Goal: Task Accomplishment & Management: Use online tool/utility

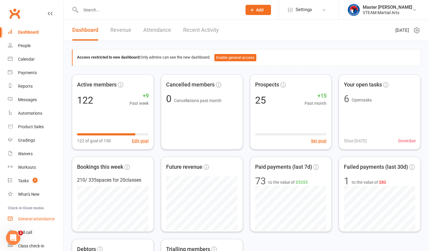
scroll to position [24, 0]
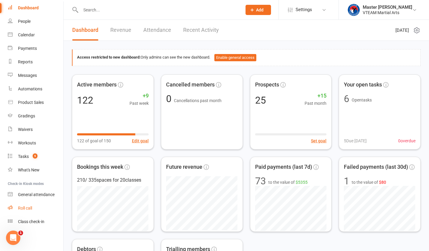
click at [33, 208] on link "Roll call" at bounding box center [35, 207] width 55 height 13
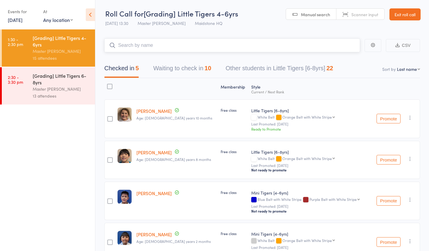
click at [179, 69] on button "Waiting to check in 10" at bounding box center [182, 70] width 58 height 16
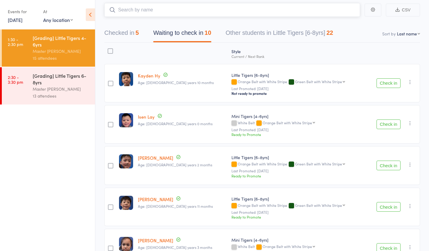
scroll to position [36, 0]
click at [385, 83] on button "Check in" at bounding box center [388, 83] width 24 height 10
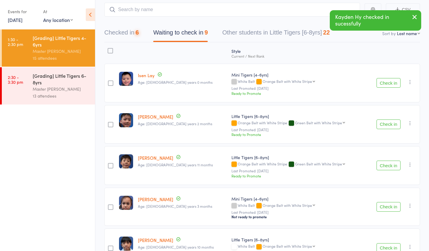
click at [385, 83] on button "Check in" at bounding box center [388, 83] width 24 height 10
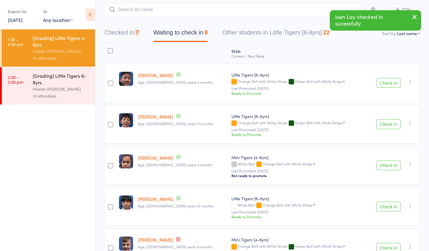
click at [385, 83] on button "Check in" at bounding box center [388, 83] width 24 height 10
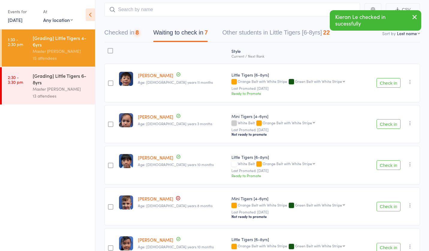
click at [385, 83] on button "Check in" at bounding box center [388, 83] width 24 height 10
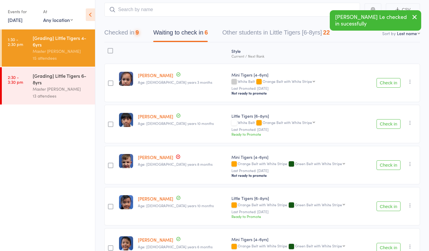
click at [385, 83] on button "Check in" at bounding box center [388, 83] width 24 height 10
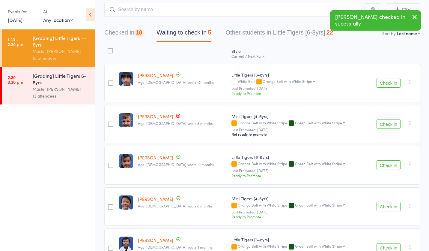
click at [385, 83] on button "Check in" at bounding box center [388, 83] width 24 height 10
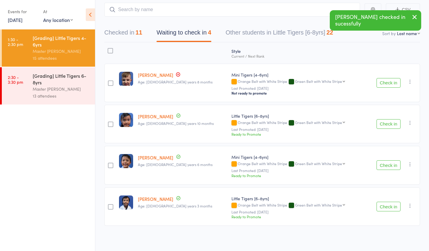
click at [385, 83] on button "Check in" at bounding box center [388, 83] width 24 height 10
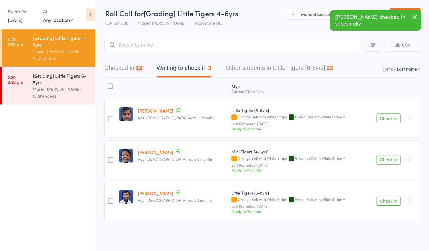
scroll to position [0, 0]
click at [385, 83] on div "Style Current / Next Rank edit Ilina Pawar Age: 8 years 10 months Little Tigers…" at bounding box center [262, 150] width 316 height 145
click at [383, 117] on button "Check in" at bounding box center [388, 118] width 24 height 10
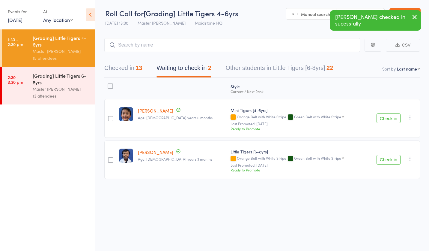
click at [387, 121] on button "Check in" at bounding box center [388, 118] width 24 height 10
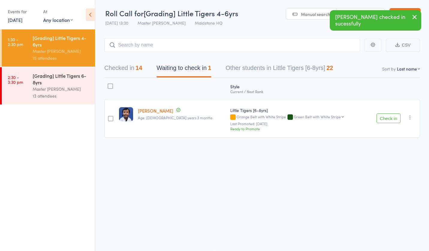
click at [387, 121] on button "Check in" at bounding box center [388, 118] width 24 height 10
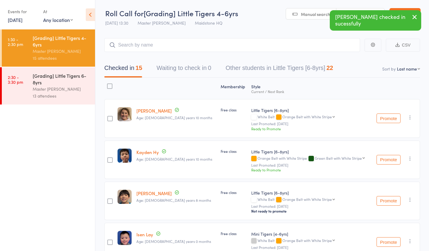
click at [67, 85] on div "[Grading] Little Tigers 6-8yrs" at bounding box center [61, 78] width 57 height 13
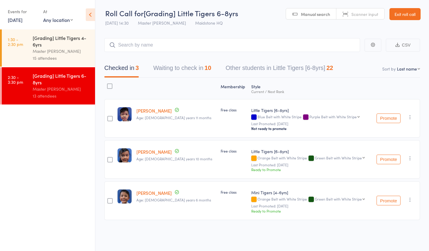
click at [407, 157] on icon "button" at bounding box center [410, 158] width 6 height 6
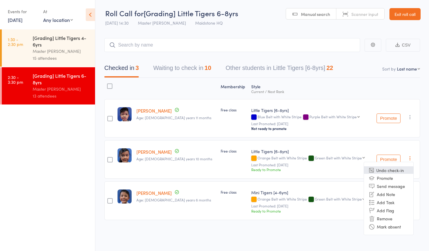
click at [401, 172] on li "Undo check-in" at bounding box center [388, 169] width 49 height 7
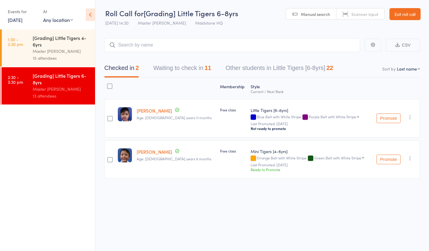
click at [409, 159] on icon "button" at bounding box center [410, 158] width 6 height 6
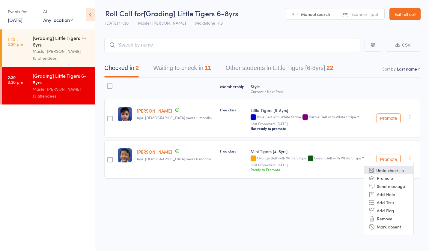
click at [399, 170] on li "Undo check-in" at bounding box center [388, 169] width 49 height 7
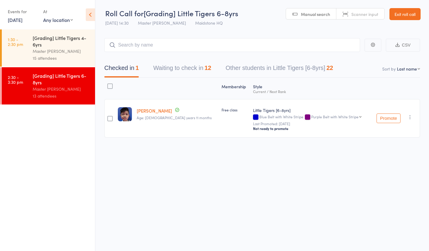
click at [172, 67] on button "Waiting to check in 12" at bounding box center [182, 69] width 58 height 16
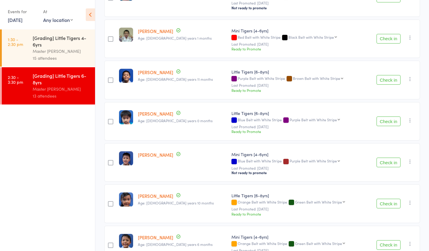
scroll to position [138, 0]
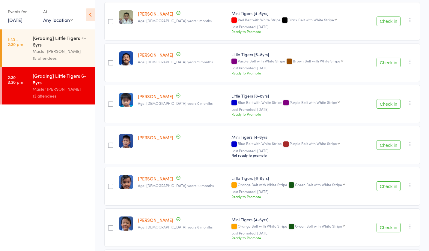
click at [386, 144] on button "Check in" at bounding box center [388, 145] width 24 height 10
click at [43, 41] on div "[Grading] Little Tigers 4-6yrs" at bounding box center [61, 40] width 57 height 13
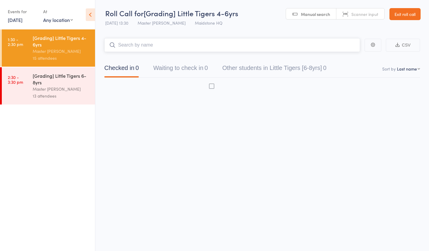
scroll to position [0, 0]
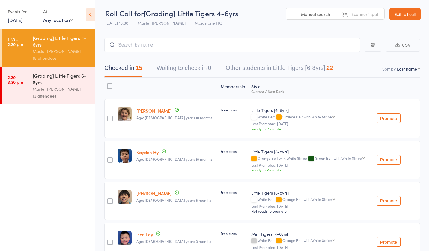
click at [67, 82] on div "[Grading] Little Tigers 6-8yrs" at bounding box center [61, 78] width 57 height 13
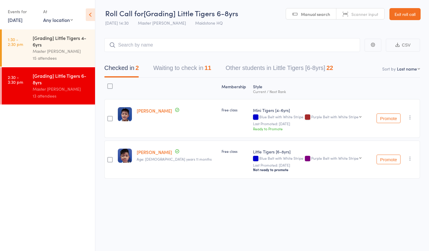
click at [411, 115] on icon "button" at bounding box center [410, 117] width 6 height 6
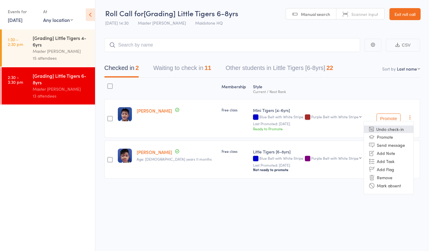
click at [400, 131] on li "Undo check-in" at bounding box center [388, 128] width 49 height 7
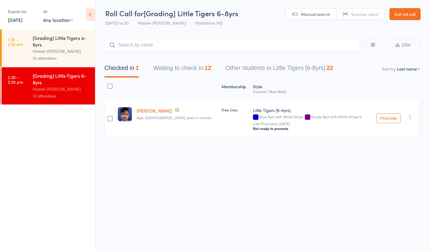
click at [411, 117] on icon "button" at bounding box center [410, 117] width 6 height 6
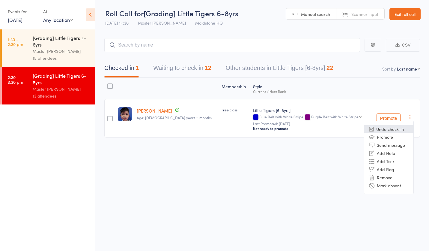
click at [402, 130] on li "Undo check-in" at bounding box center [388, 128] width 49 height 7
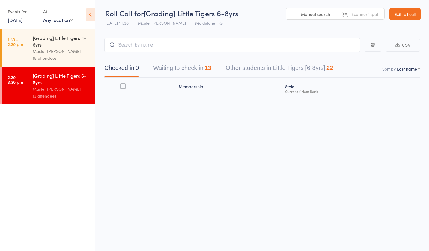
click at [184, 67] on button "Waiting to check in 13" at bounding box center [182, 69] width 58 height 16
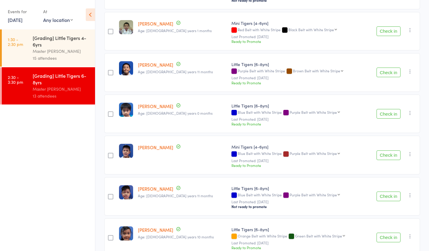
scroll to position [129, 0]
click at [409, 152] on icon "button" at bounding box center [410, 153] width 6 height 6
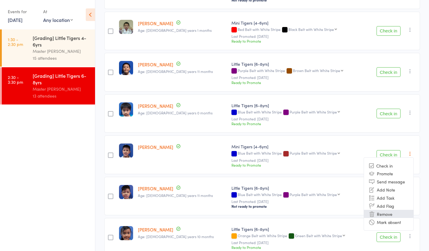
click at [388, 209] on li "Remove" at bounding box center [388, 213] width 49 height 8
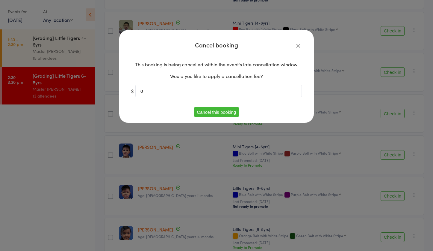
click at [236, 111] on button "Cancel this booking" at bounding box center [216, 112] width 45 height 10
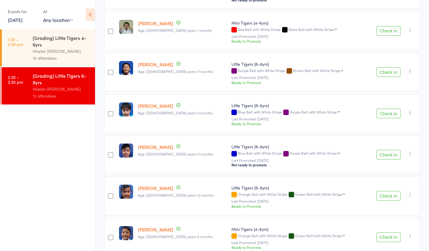
click at [409, 155] on icon "button" at bounding box center [410, 153] width 6 height 6
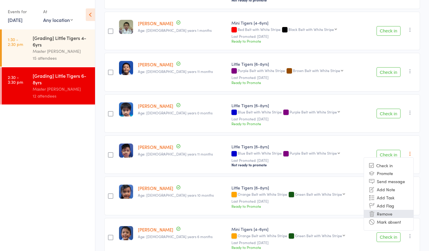
click at [380, 212] on li "Remove" at bounding box center [388, 213] width 49 height 8
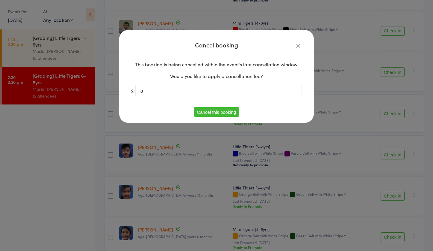
click at [233, 108] on button "Cancel this booking" at bounding box center [216, 112] width 45 height 10
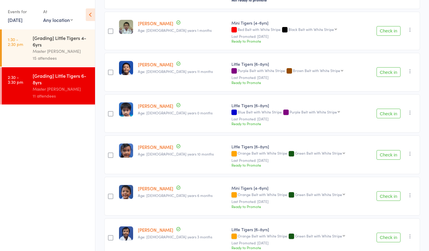
click at [409, 151] on icon "button" at bounding box center [410, 153] width 6 height 6
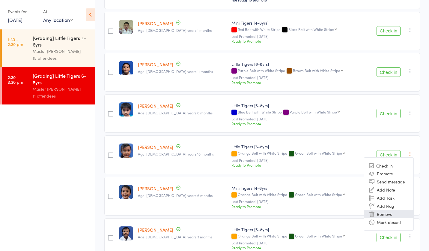
click at [392, 211] on li "Remove" at bounding box center [388, 213] width 49 height 8
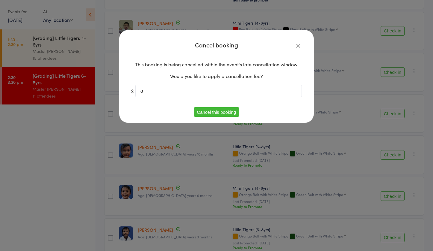
click at [224, 110] on button "Cancel this booking" at bounding box center [216, 112] width 45 height 10
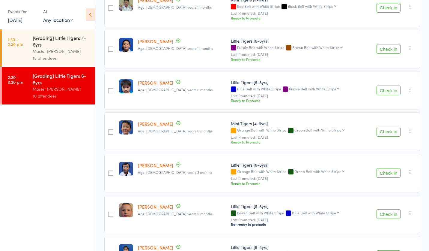
scroll to position [151, 0]
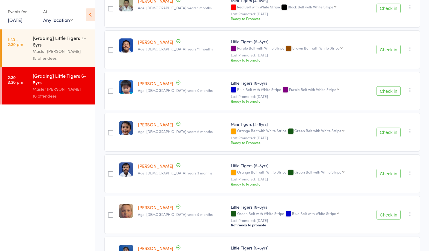
click at [410, 129] on icon "button" at bounding box center [410, 131] width 6 height 6
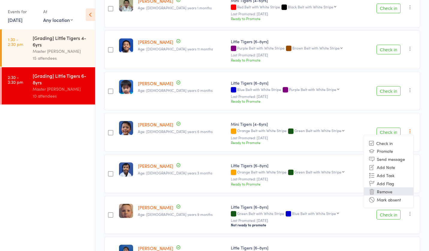
click at [383, 189] on li "Remove" at bounding box center [388, 191] width 49 height 8
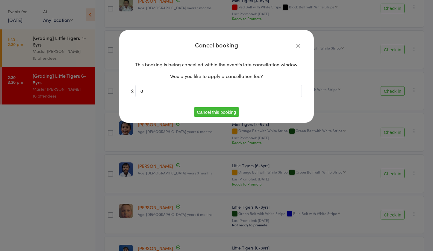
click at [229, 109] on button "Cancel this booking" at bounding box center [216, 112] width 45 height 10
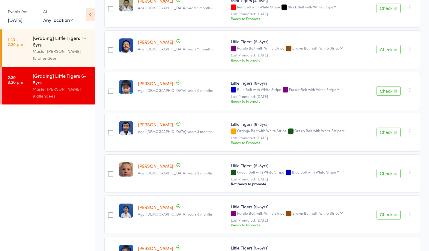
scroll to position [0, 0]
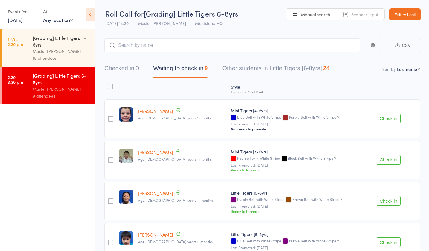
click at [43, 35] on div "[Grading] Little Tigers 4-6yrs" at bounding box center [61, 40] width 57 height 13
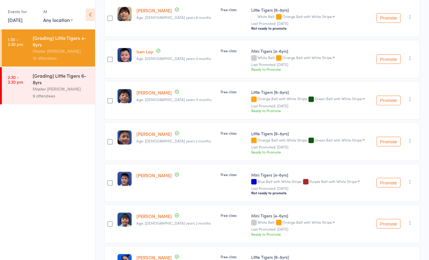
scroll to position [174, 0]
